Goal: Task Accomplishment & Management: Manage account settings

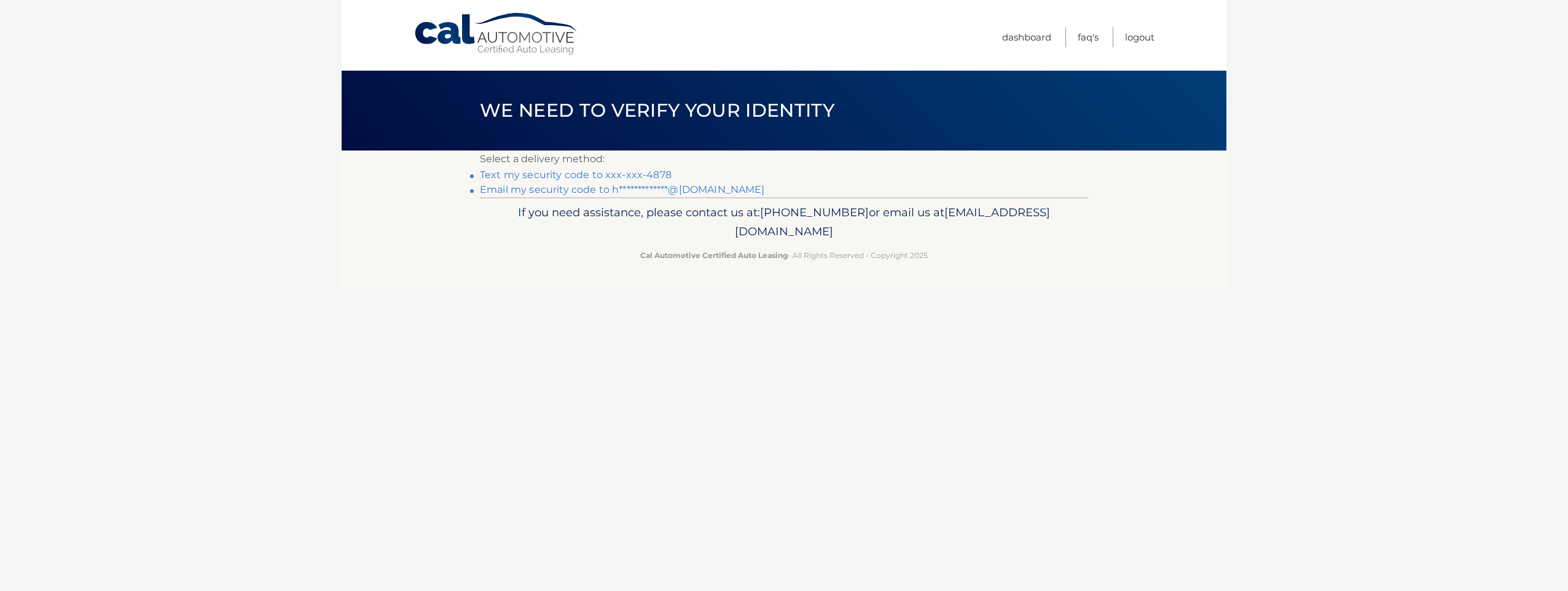
click at [644, 175] on link "Text my security code to xxx-xxx-4878" at bounding box center [575, 175] width 191 height 12
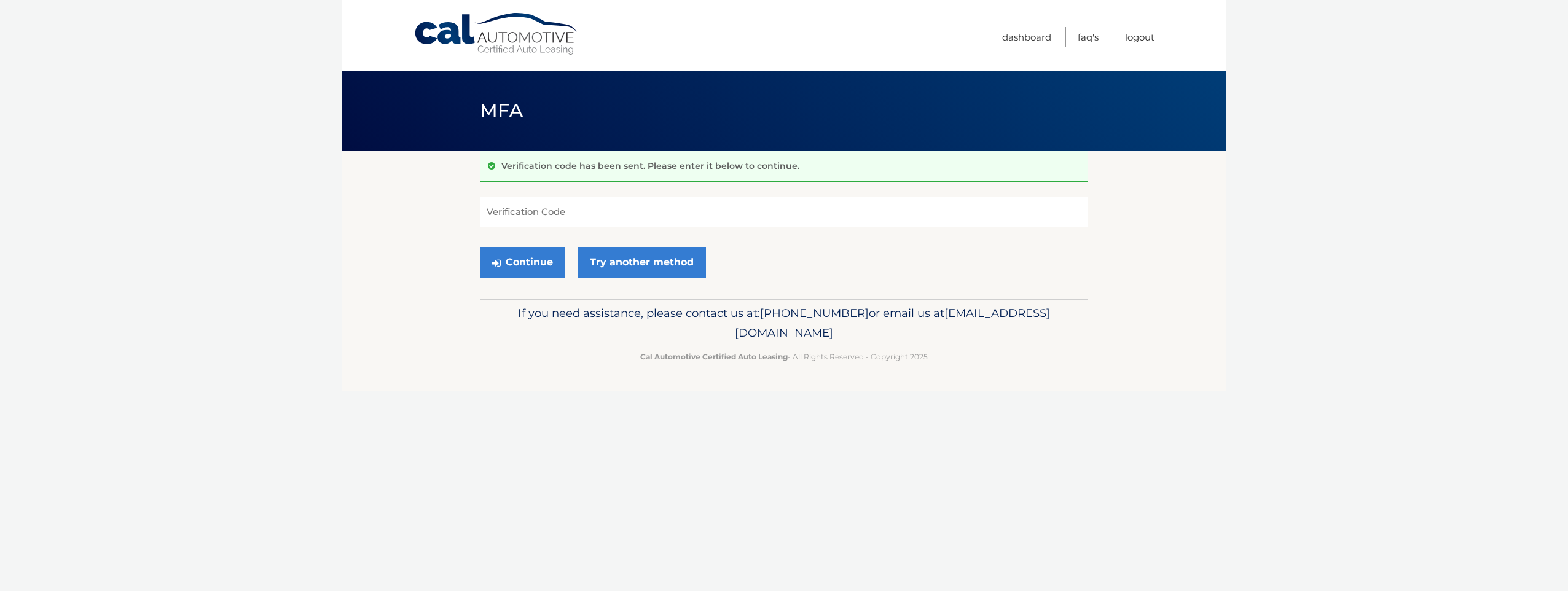
click at [626, 210] on input "Verification Code" at bounding box center [784, 212] width 608 height 31
type input "044541"
click at [538, 262] on button "Continue" at bounding box center [523, 262] width 86 height 31
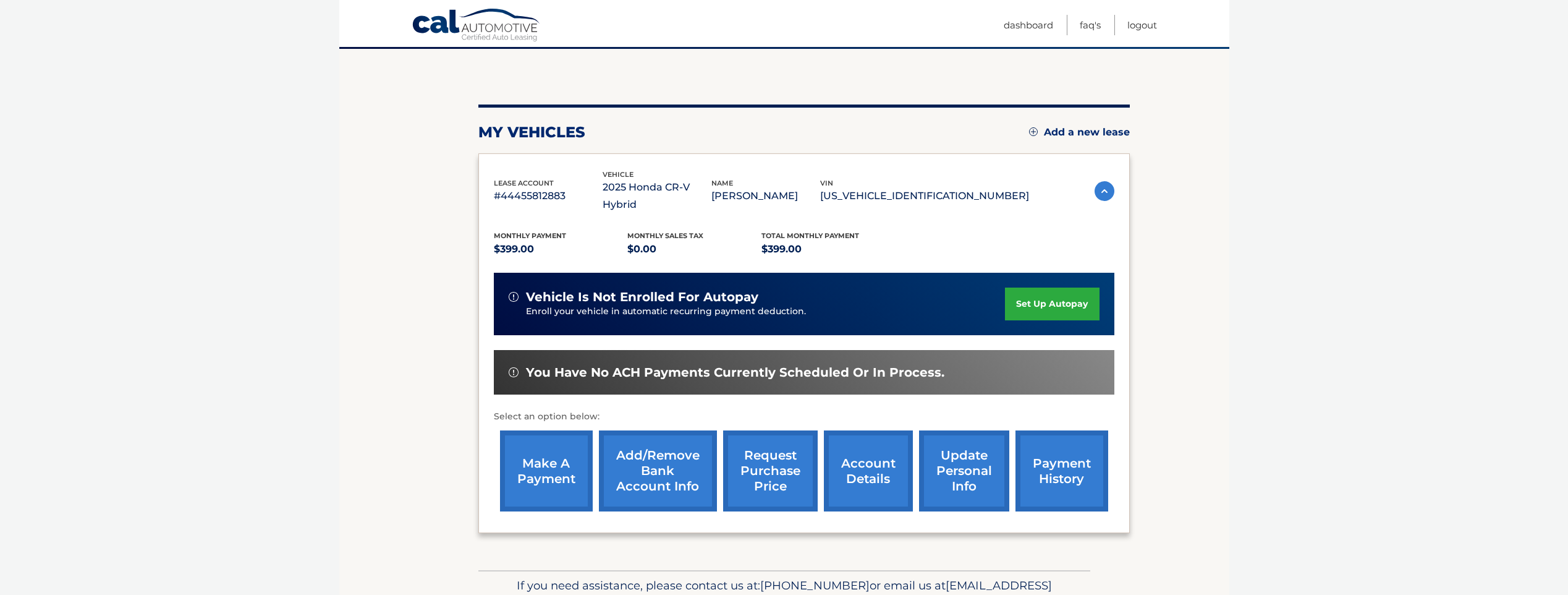
scroll to position [155, 0]
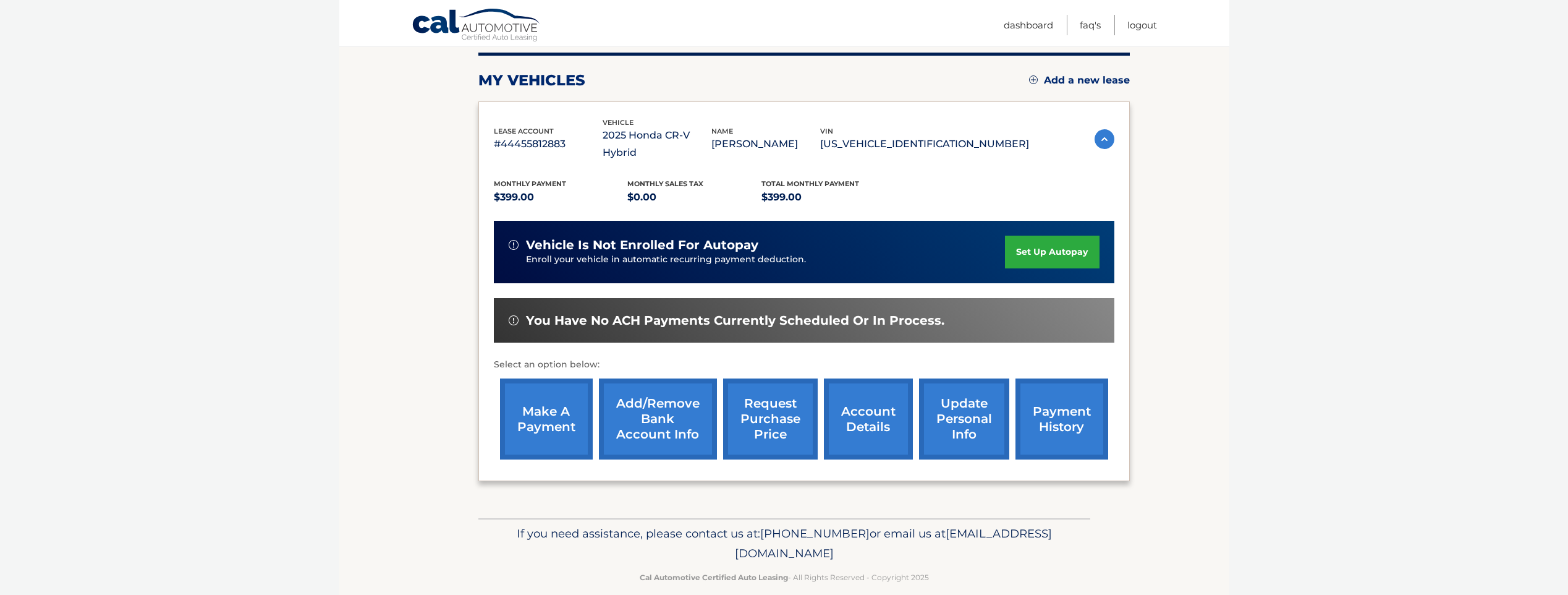
click at [839, 397] on link "account details" at bounding box center [868, 419] width 89 height 81
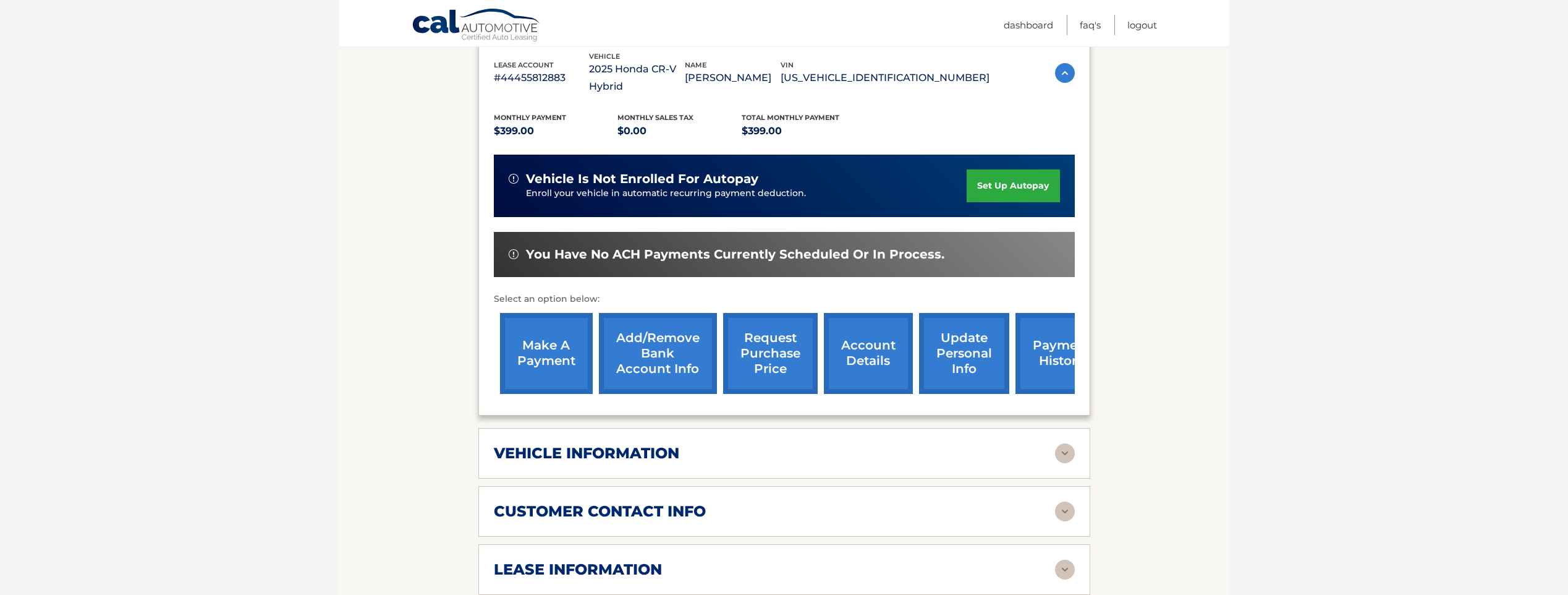
scroll to position [371, 0]
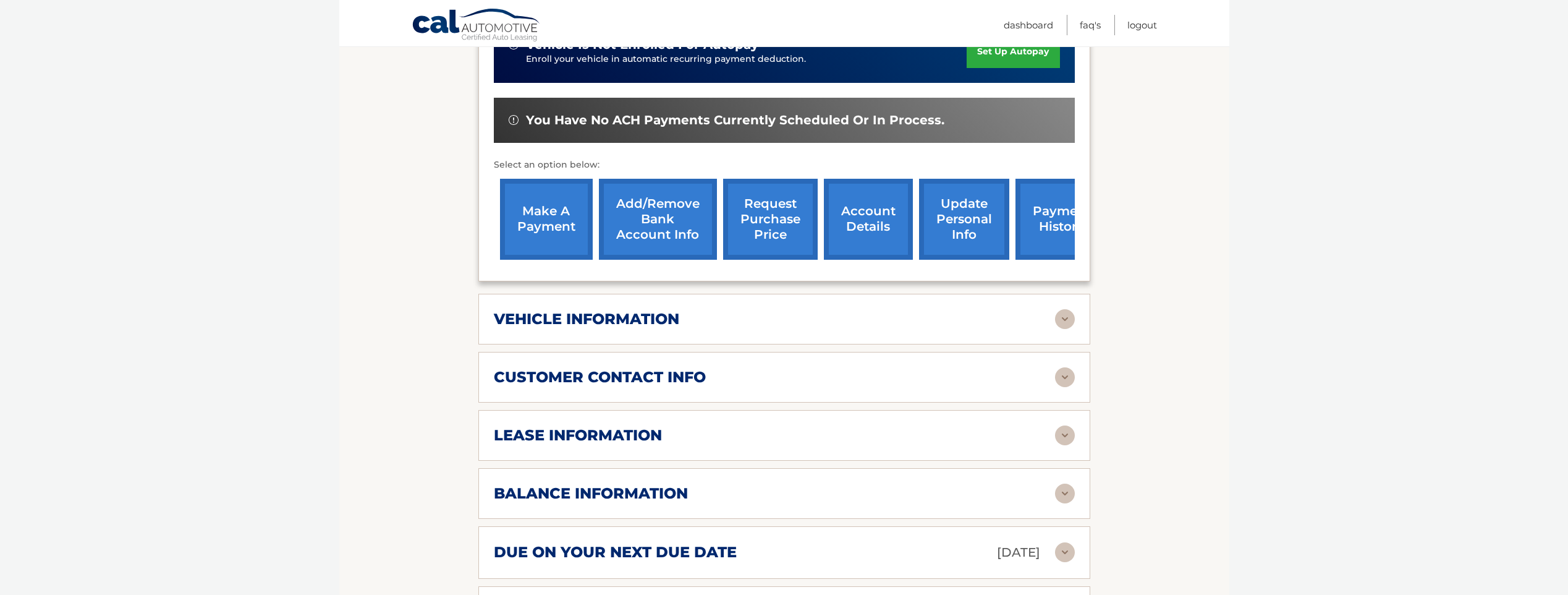
click at [1063, 309] on img at bounding box center [1066, 319] width 20 height 20
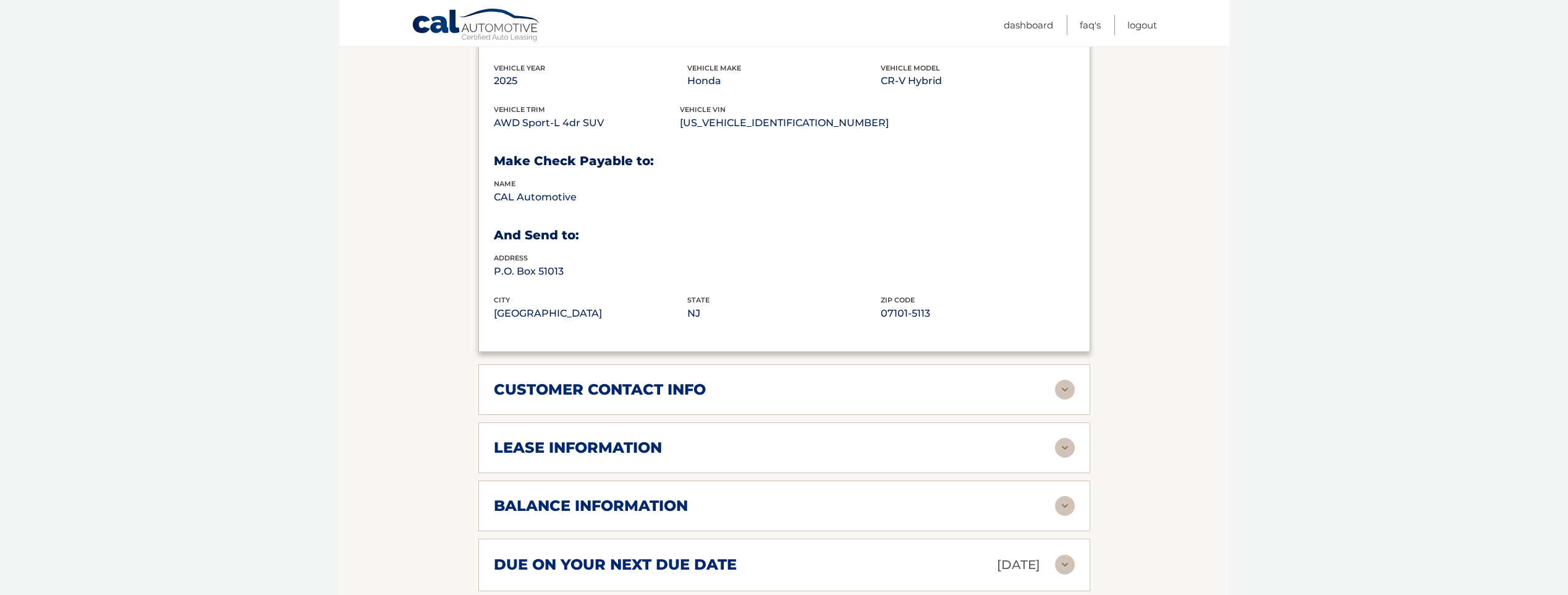
scroll to position [742, 0]
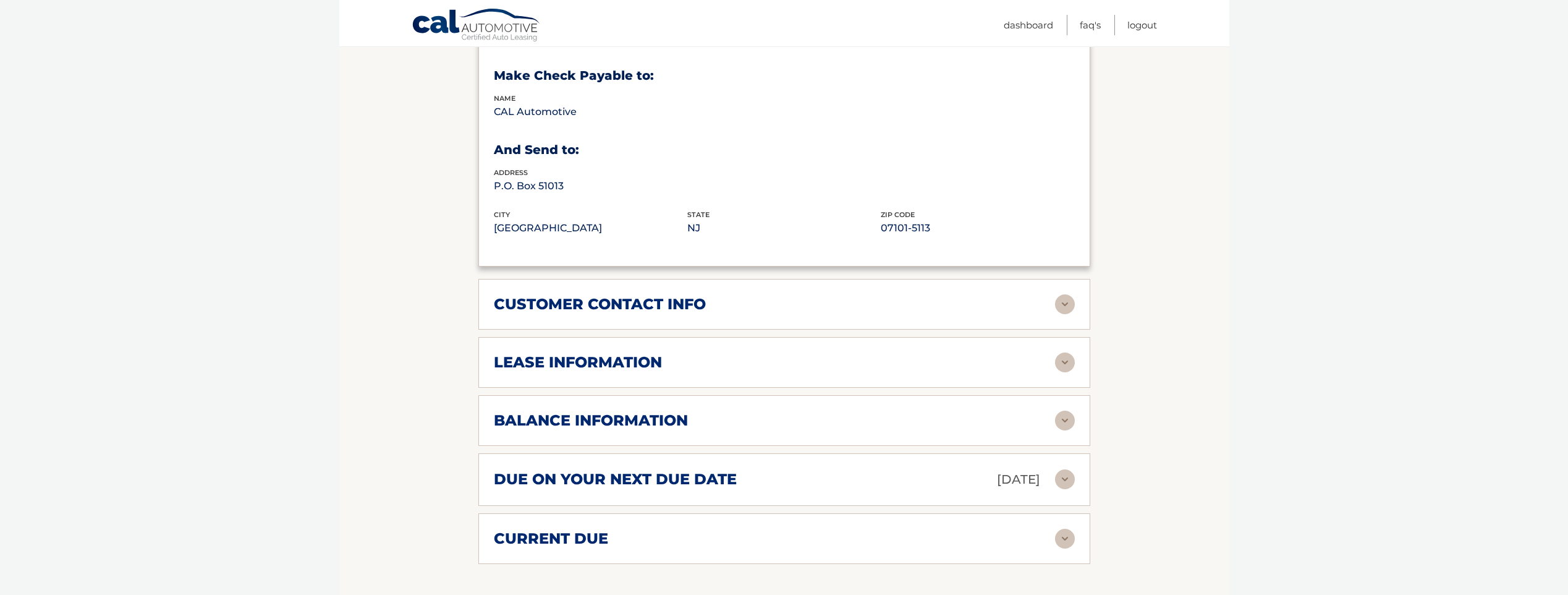
click at [1066, 353] on img at bounding box center [1066, 363] width 20 height 20
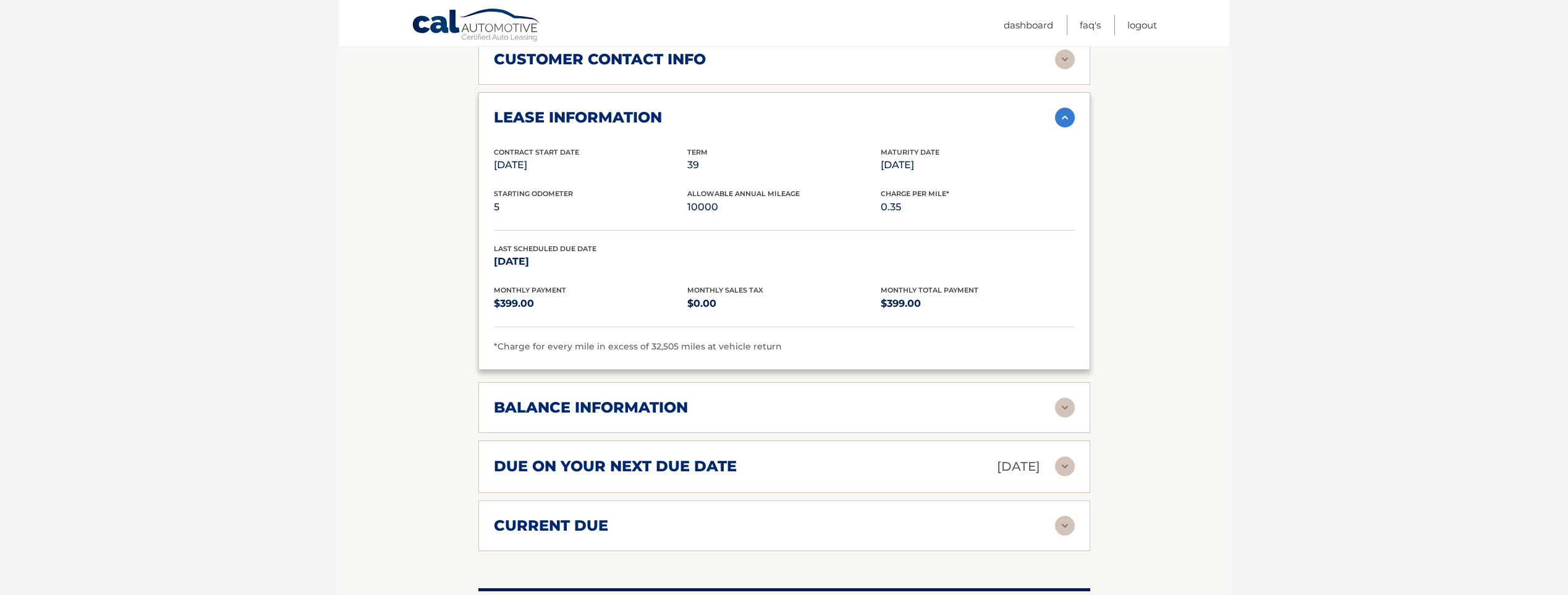
scroll to position [989, 0]
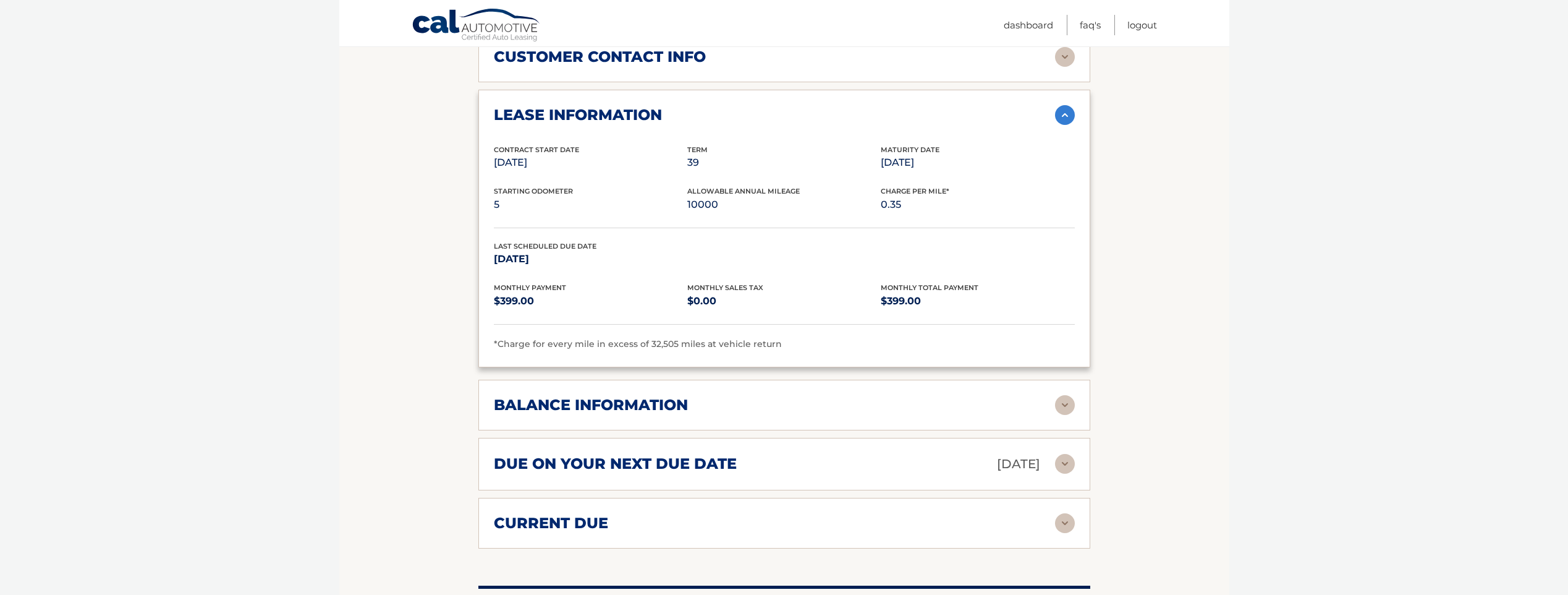
click at [1067, 395] on img at bounding box center [1066, 405] width 20 height 20
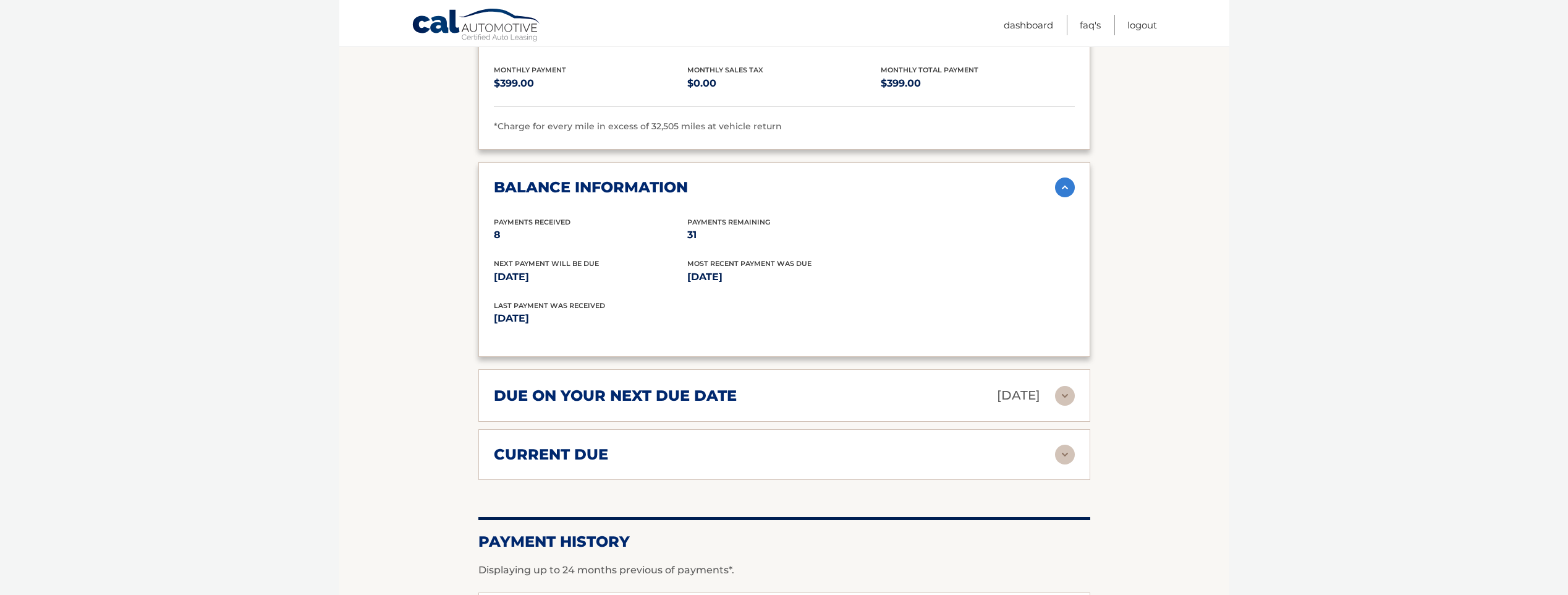
scroll to position [1237, 0]
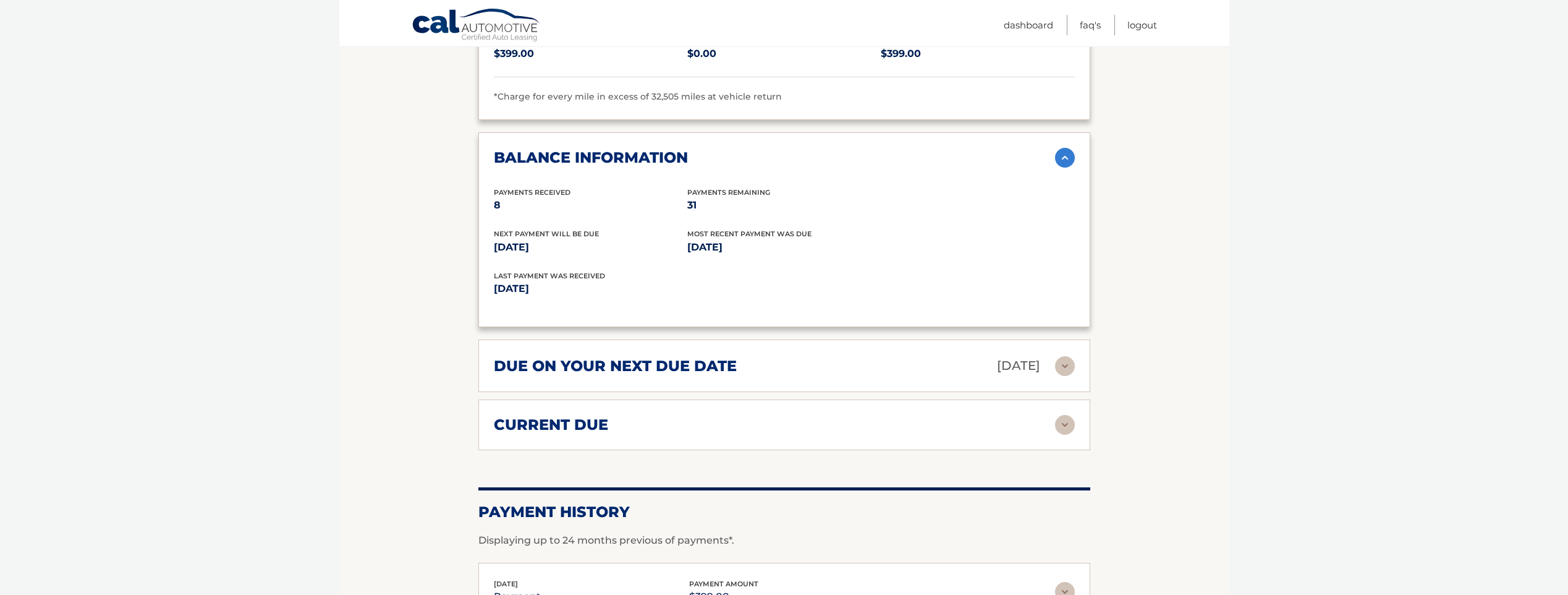
click at [1067, 415] on img at bounding box center [1066, 425] width 20 height 20
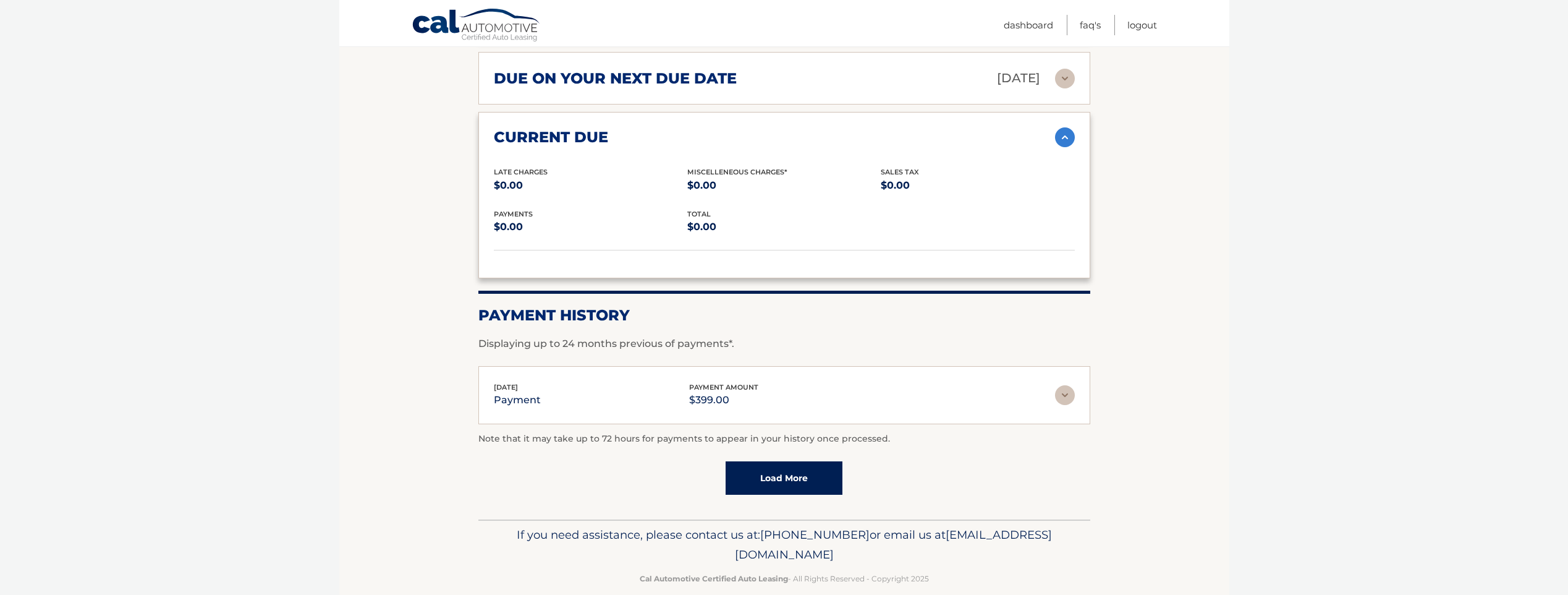
scroll to position [1526, 0]
click at [1063, 384] on img at bounding box center [1066, 394] width 20 height 20
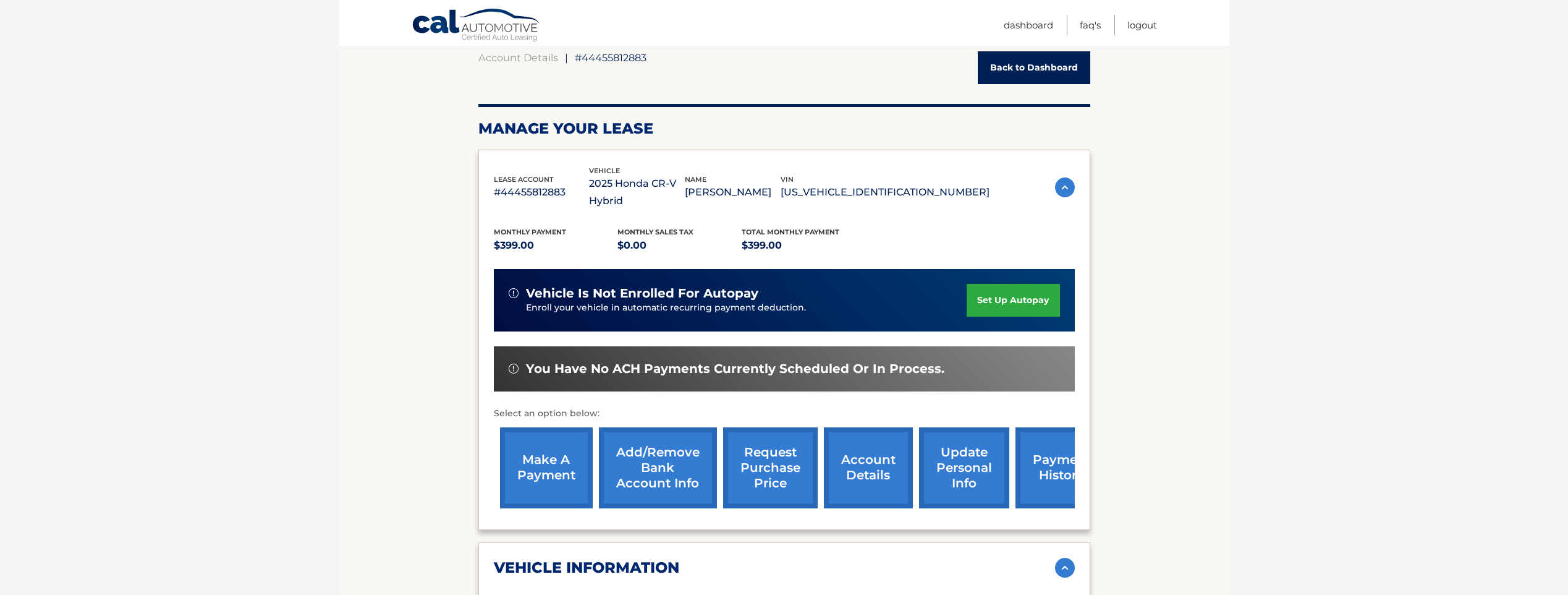
scroll to position [124, 0]
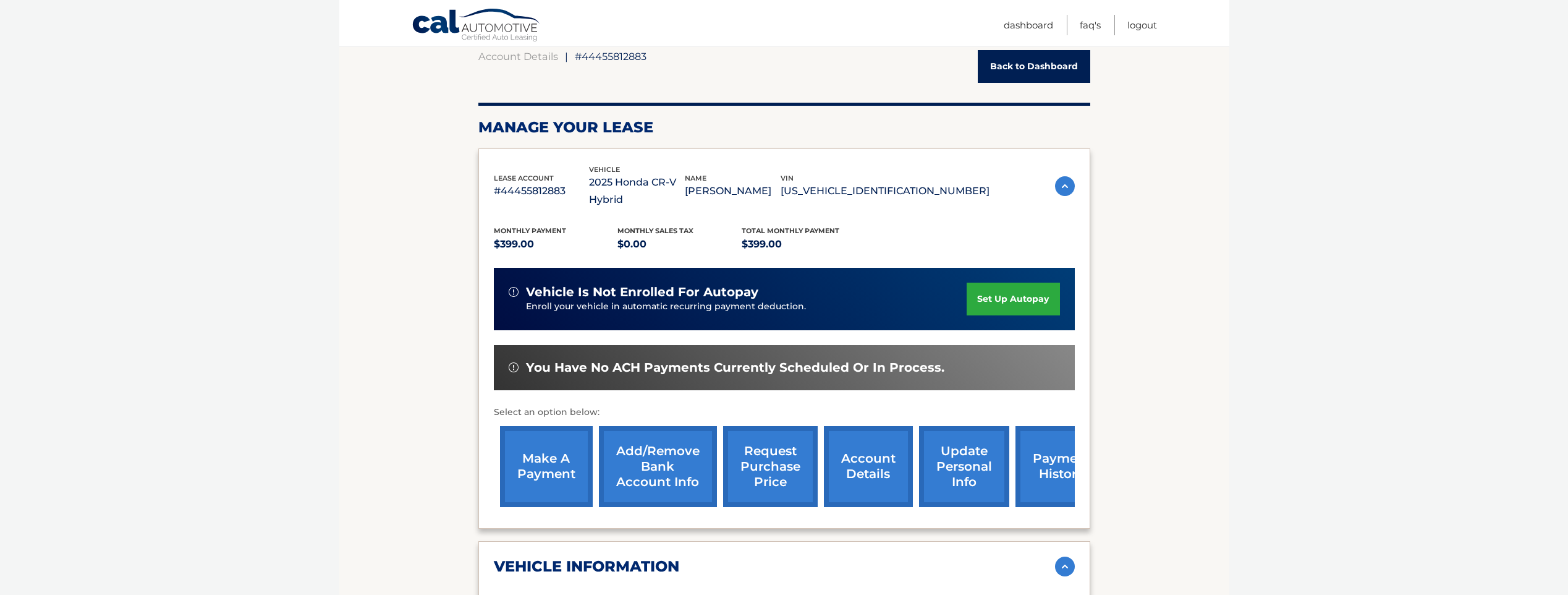
click at [773, 454] on link "request purchase price" at bounding box center [770, 467] width 94 height 81
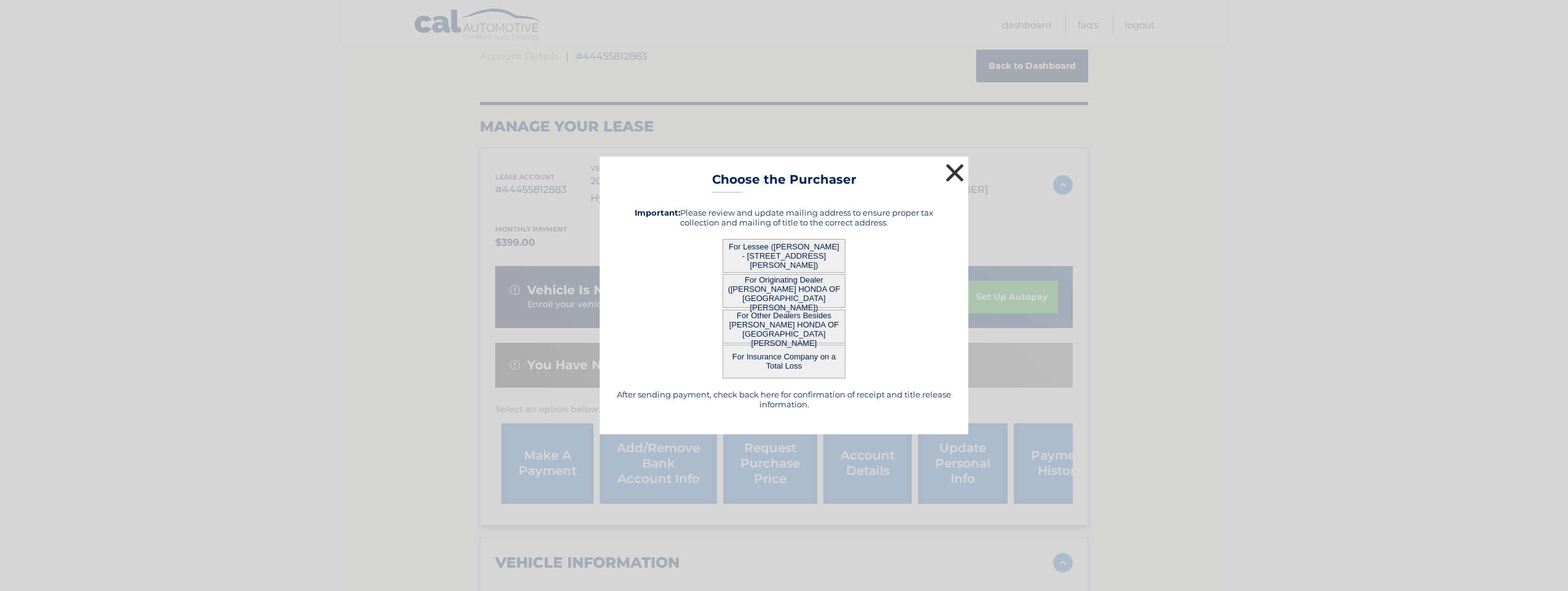
click at [956, 168] on button "×" at bounding box center [954, 172] width 25 height 25
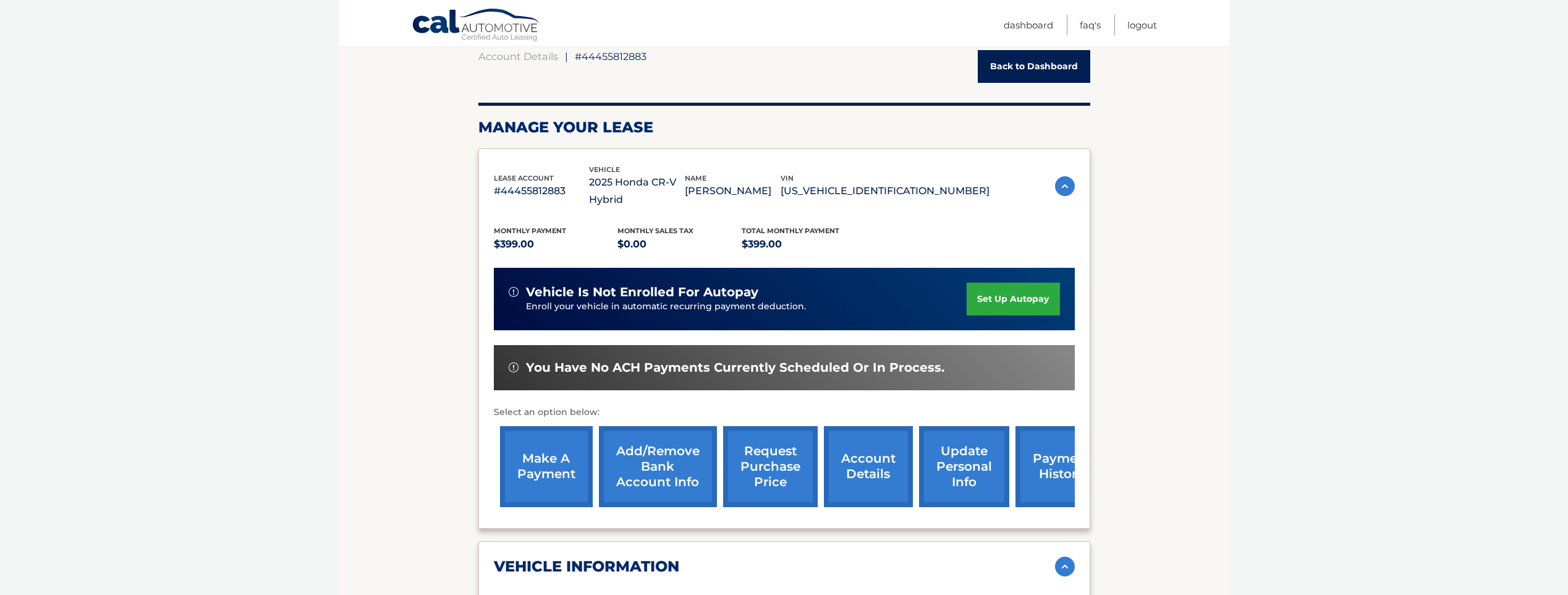
click at [773, 457] on link "request purchase price" at bounding box center [770, 467] width 94 height 81
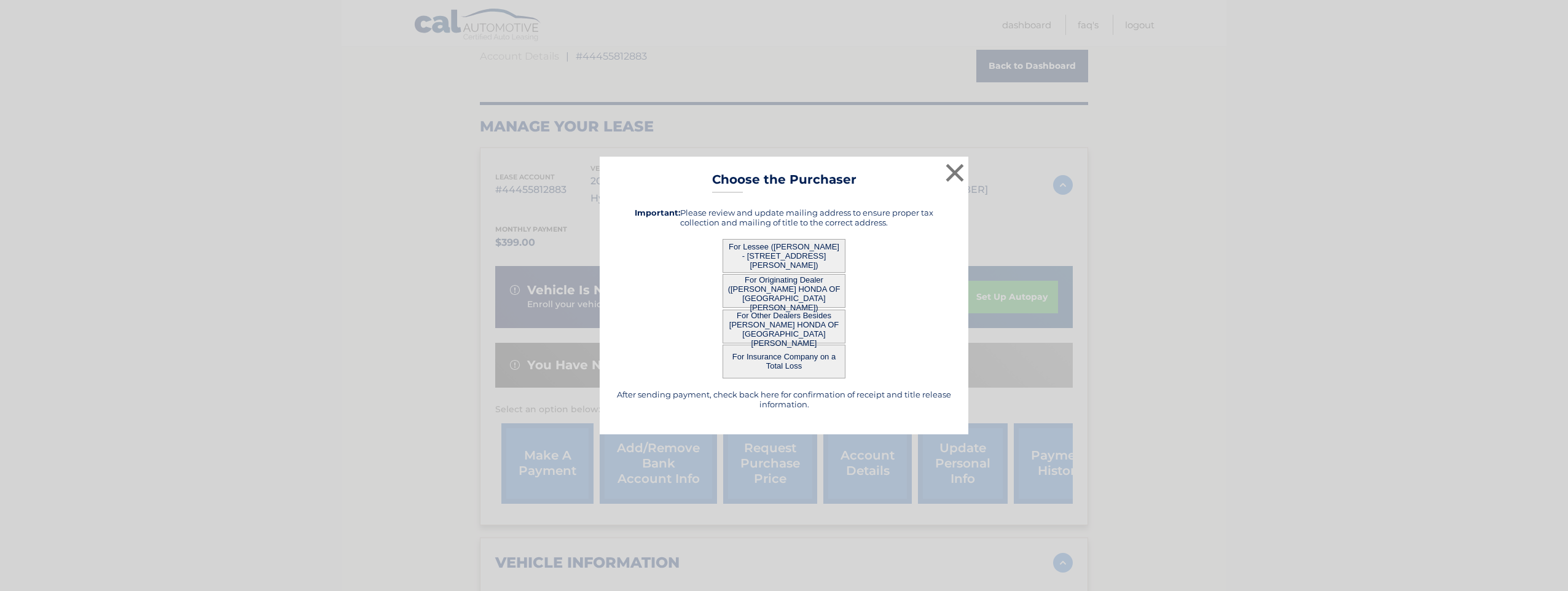
click at [794, 255] on button "For Lessee ([PERSON_NAME] - [STREET_ADDRESS][PERSON_NAME])" at bounding box center [783, 255] width 123 height 34
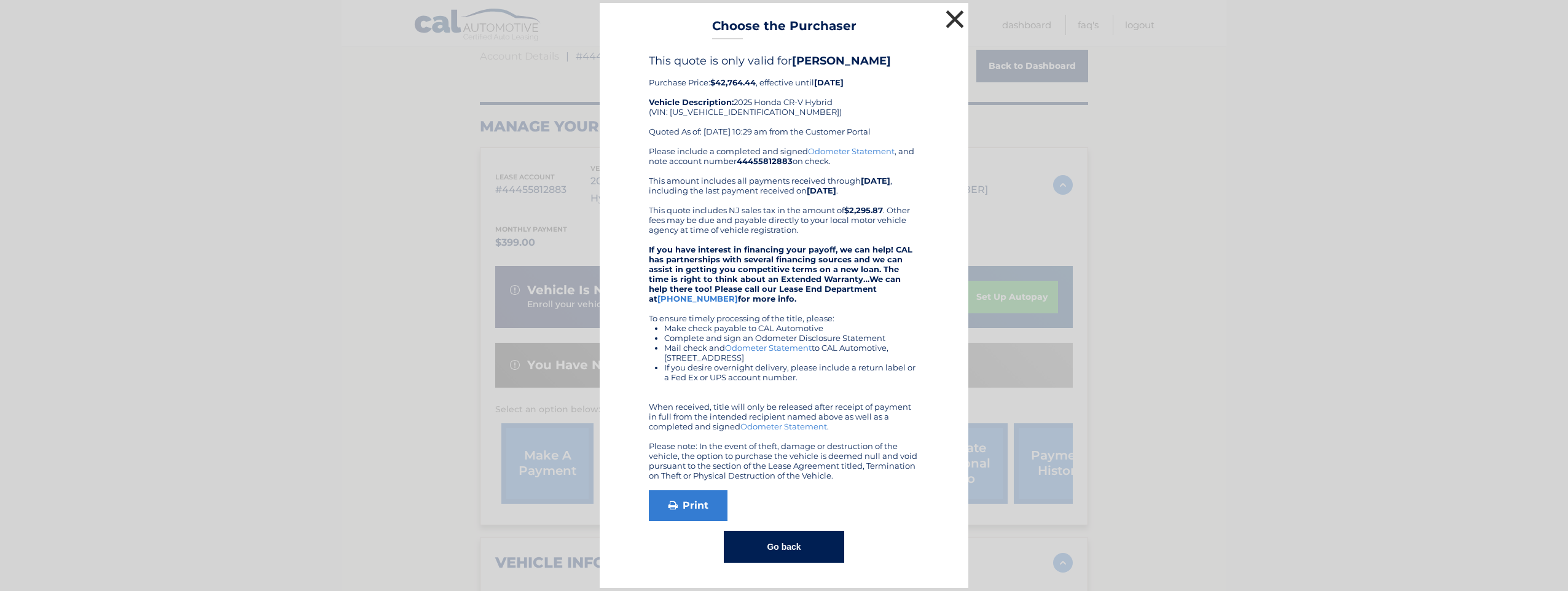
click at [954, 16] on button "×" at bounding box center [954, 18] width 25 height 25
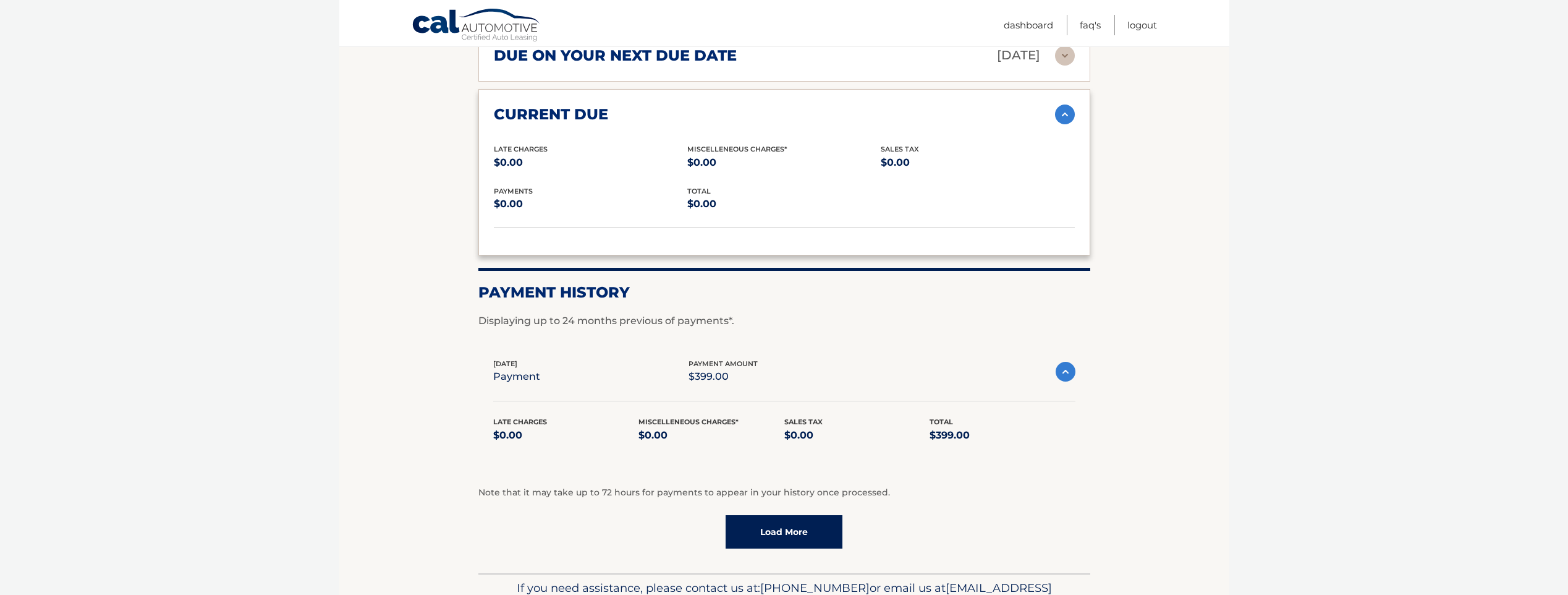
scroll to position [1603, 0]
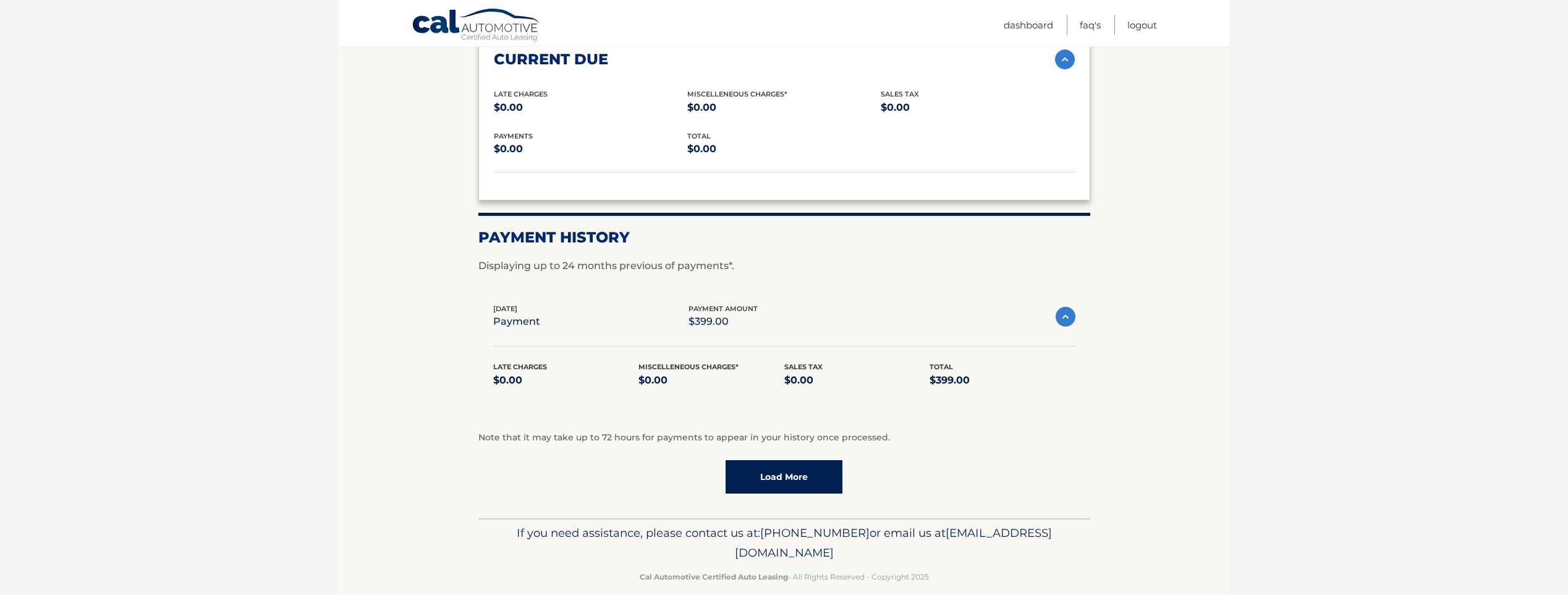
click at [799, 461] on link "Load More" at bounding box center [784, 477] width 116 height 33
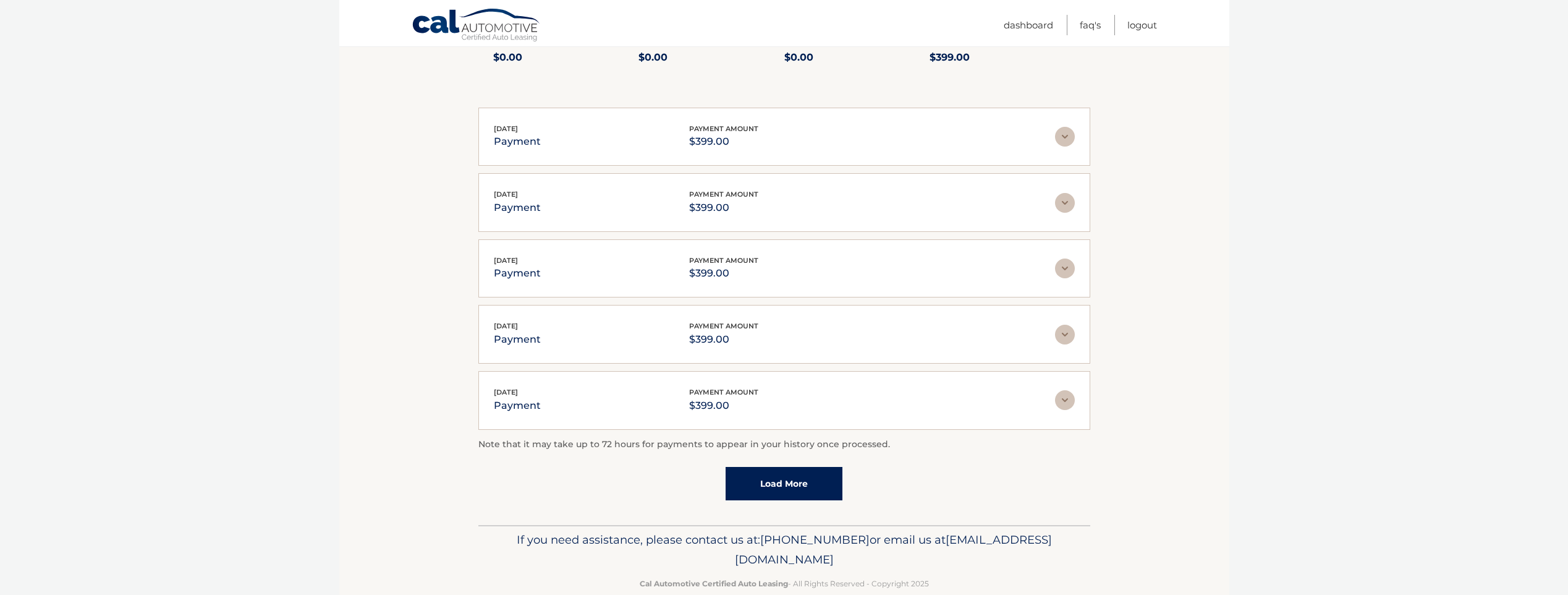
scroll to position [1932, 0]
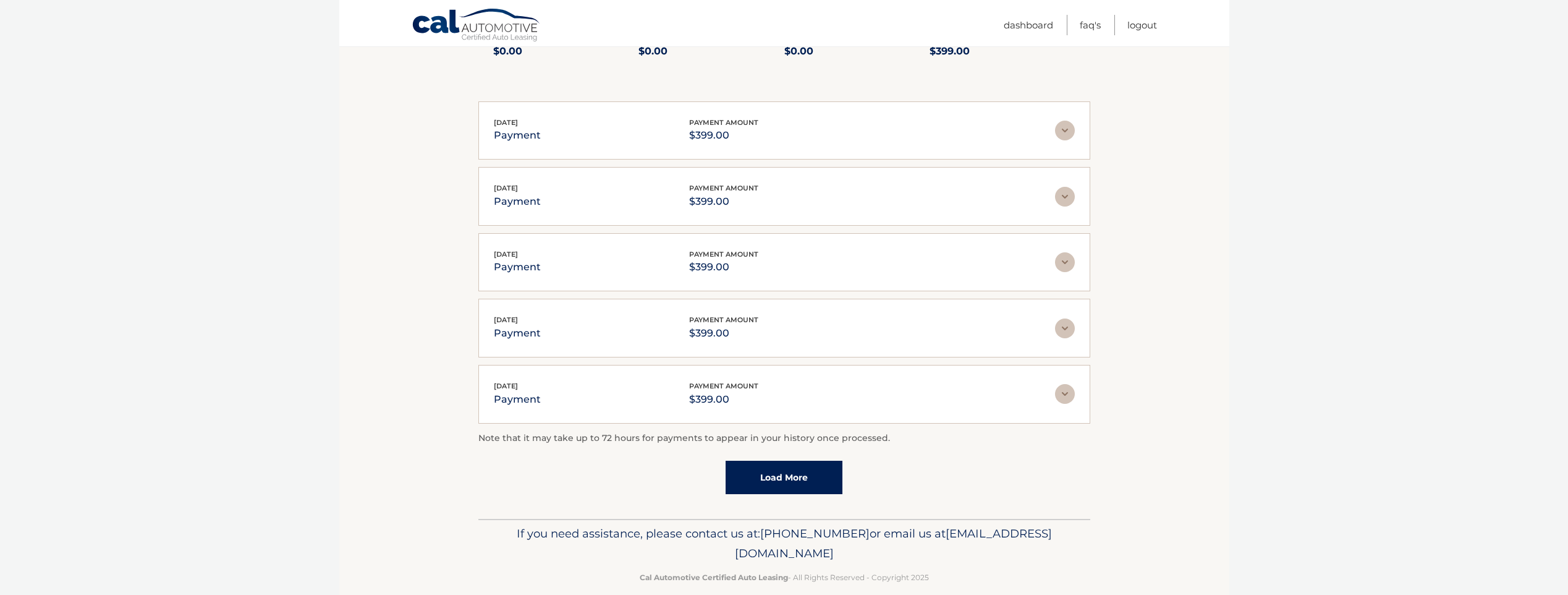
click at [803, 461] on link "Load More" at bounding box center [784, 478] width 116 height 33
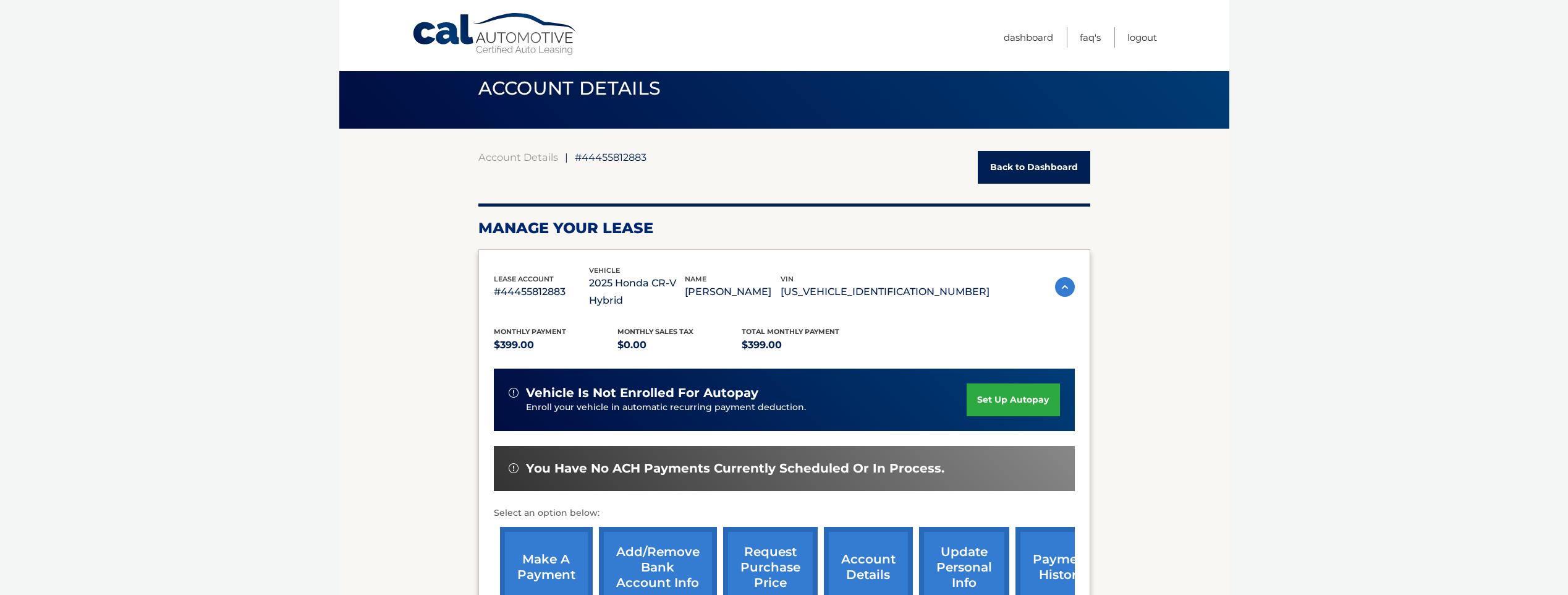
scroll to position [0, 0]
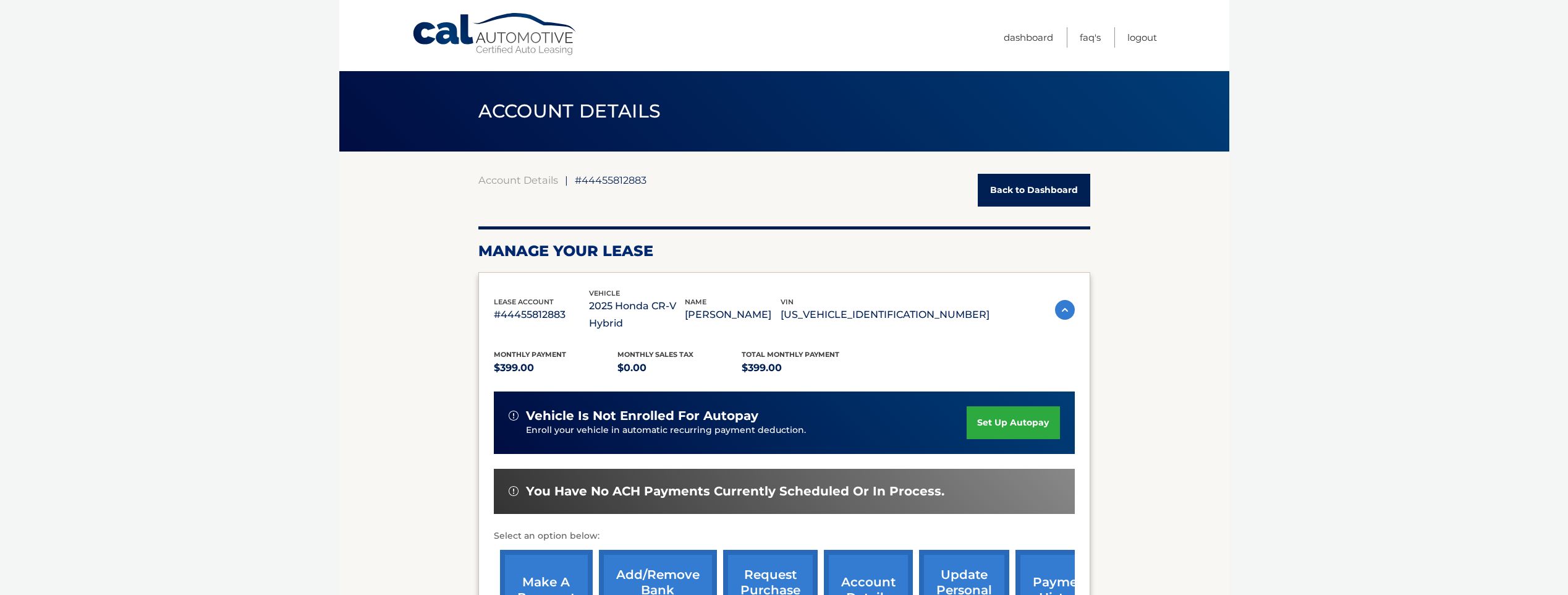
click at [1051, 182] on link "Back to Dashboard" at bounding box center [1034, 191] width 113 height 33
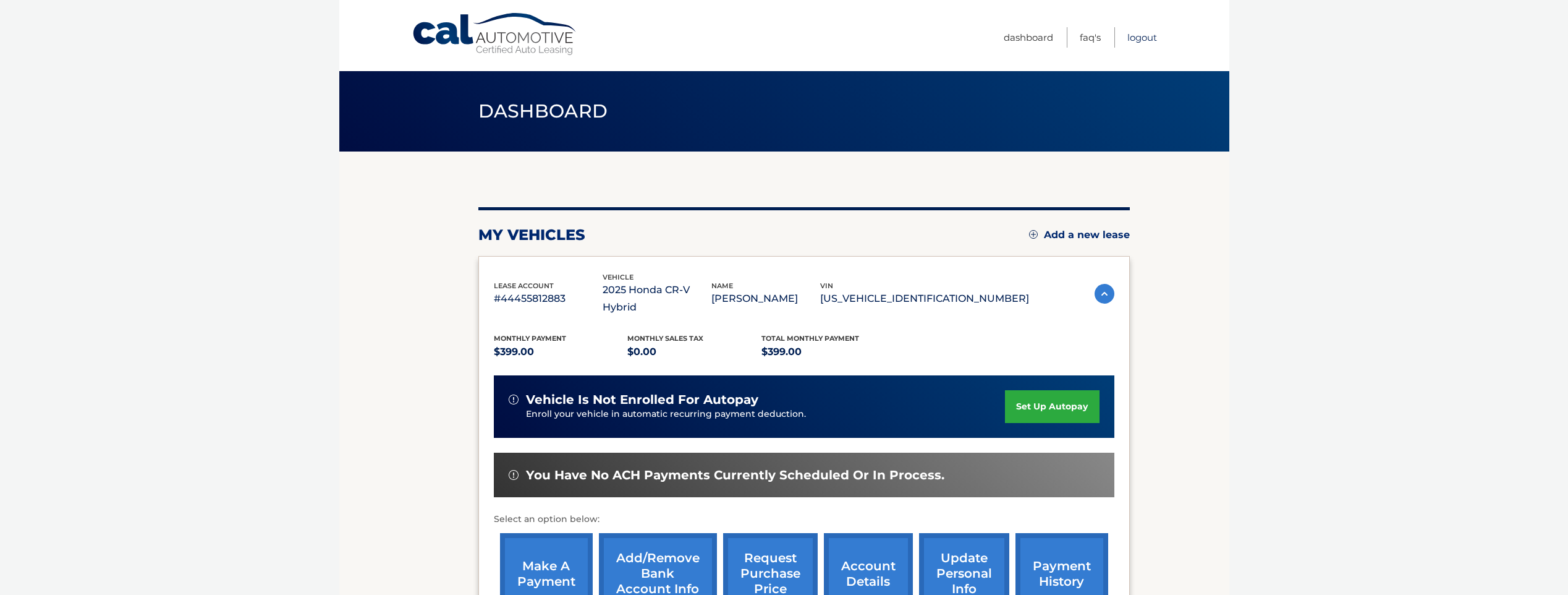
click at [1143, 38] on link "Logout" at bounding box center [1142, 38] width 29 height 20
